Goal: Information Seeking & Learning: Learn about a topic

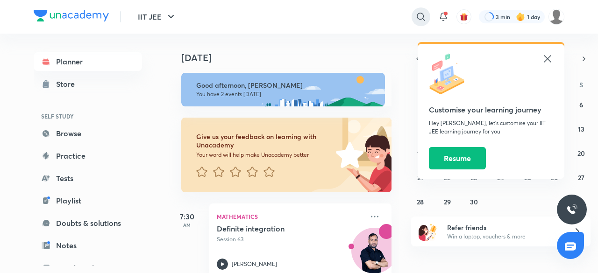
click at [420, 14] on icon at bounding box center [420, 16] width 11 height 11
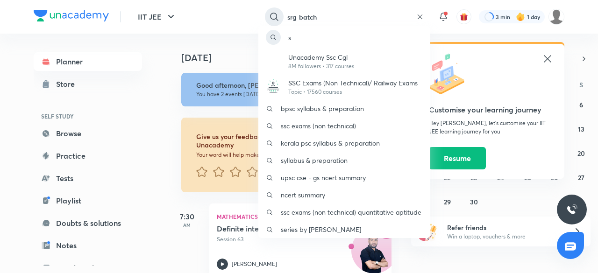
type input "srg batch"
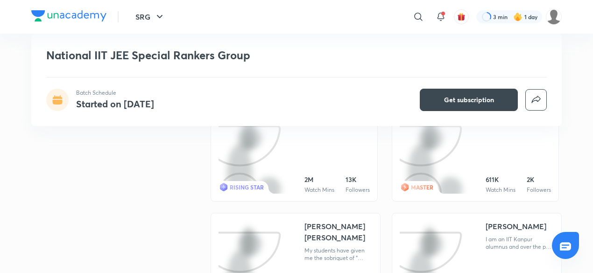
scroll to position [741, 0]
